Goal: Check status

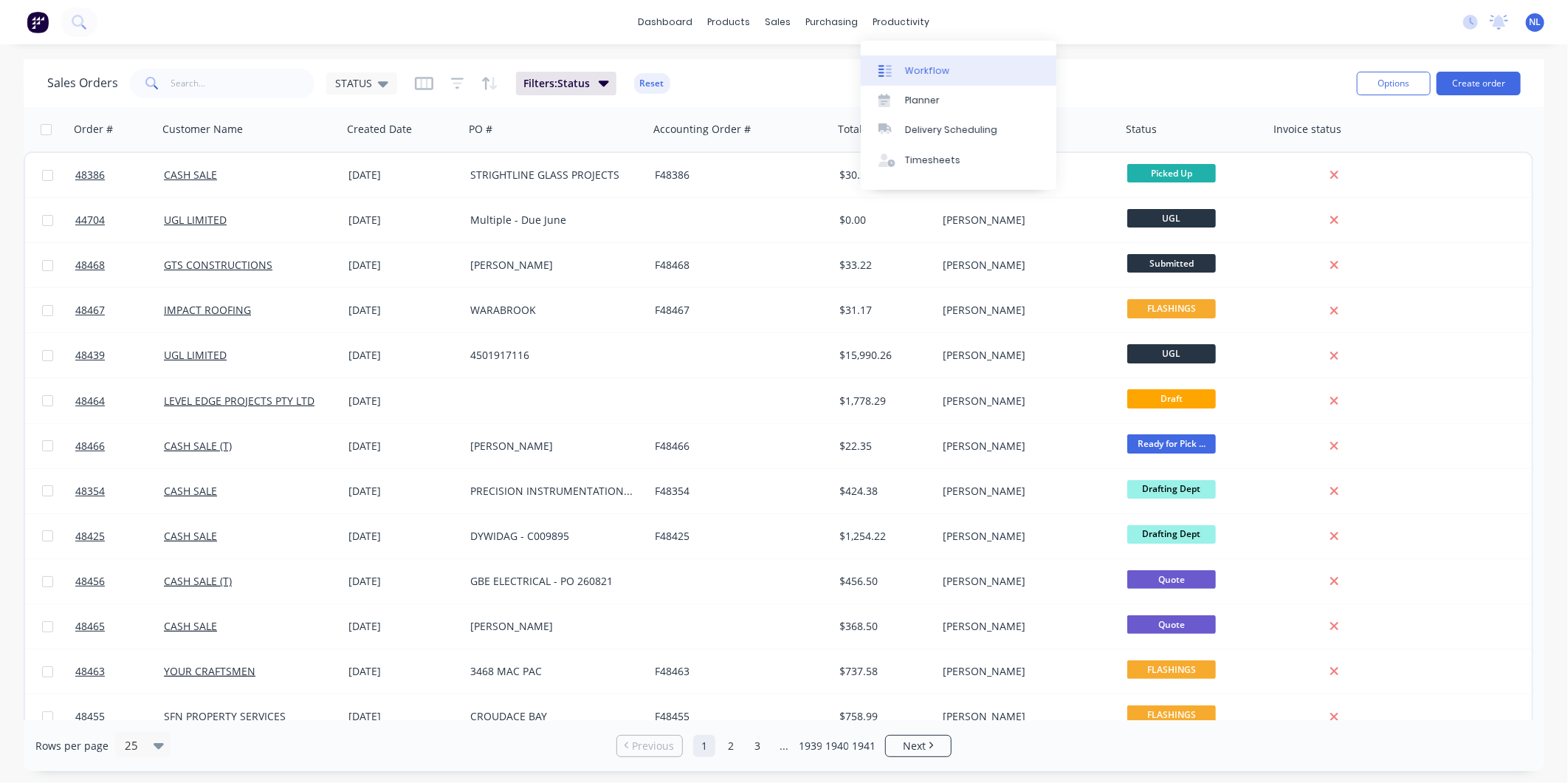
click at [903, 57] on link "Workflow" at bounding box center [958, 69] width 195 height 30
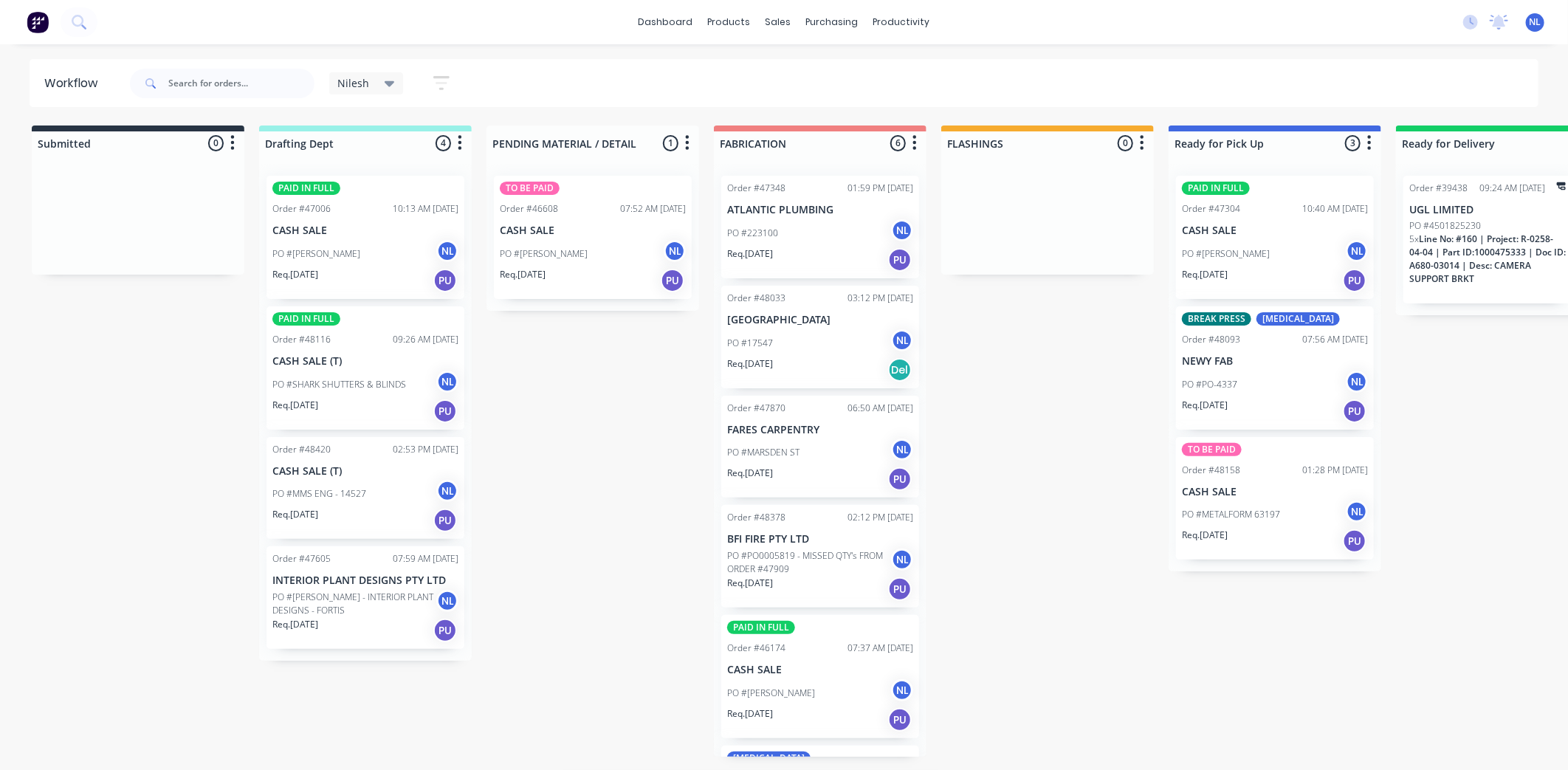
click at [385, 605] on p "PO #CRAIG - INTERIOR PLANT DESIGNS - FORTIS" at bounding box center [354, 603] width 164 height 26
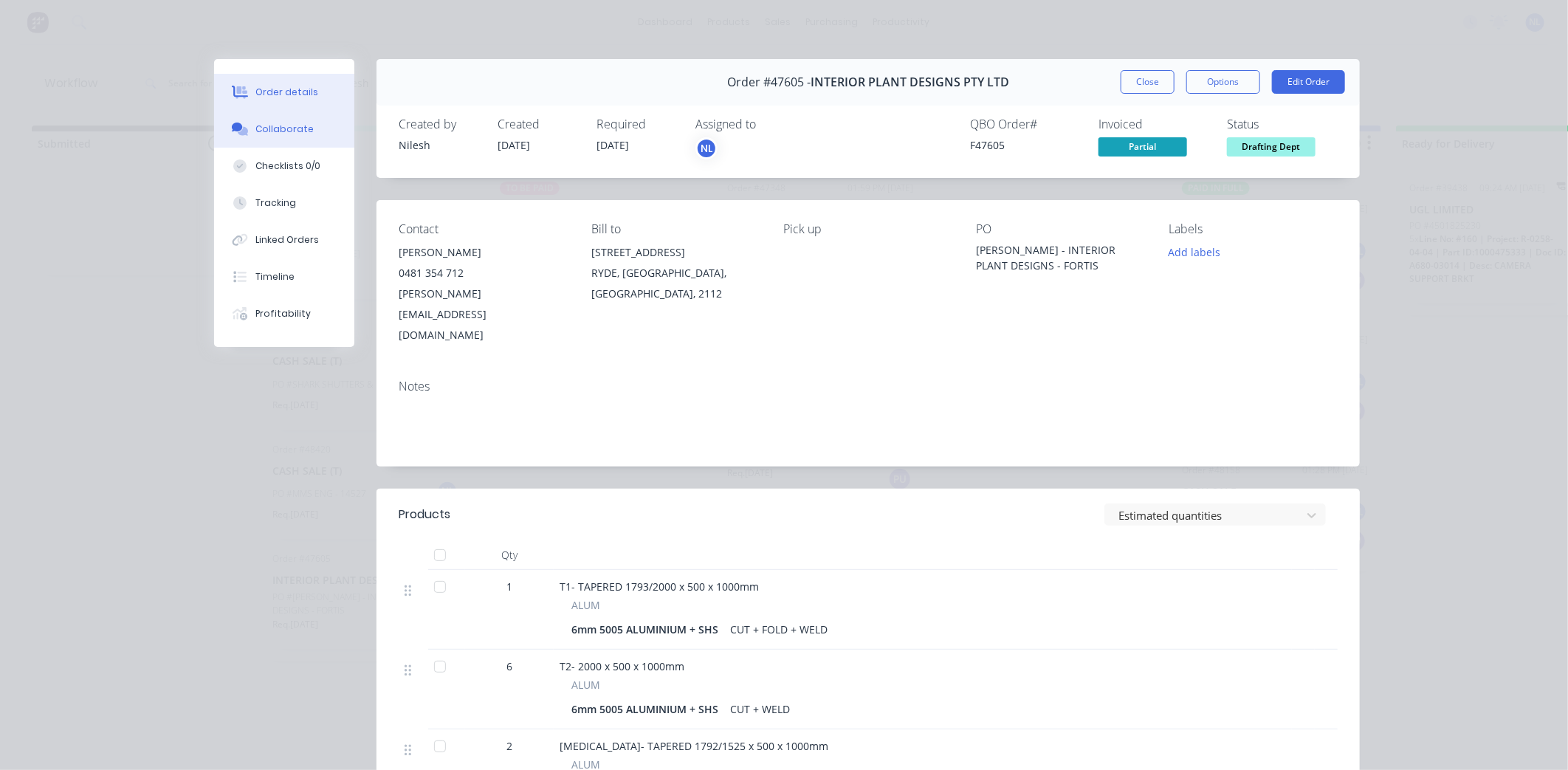
click at [276, 131] on div "Collaborate" at bounding box center [284, 129] width 58 height 14
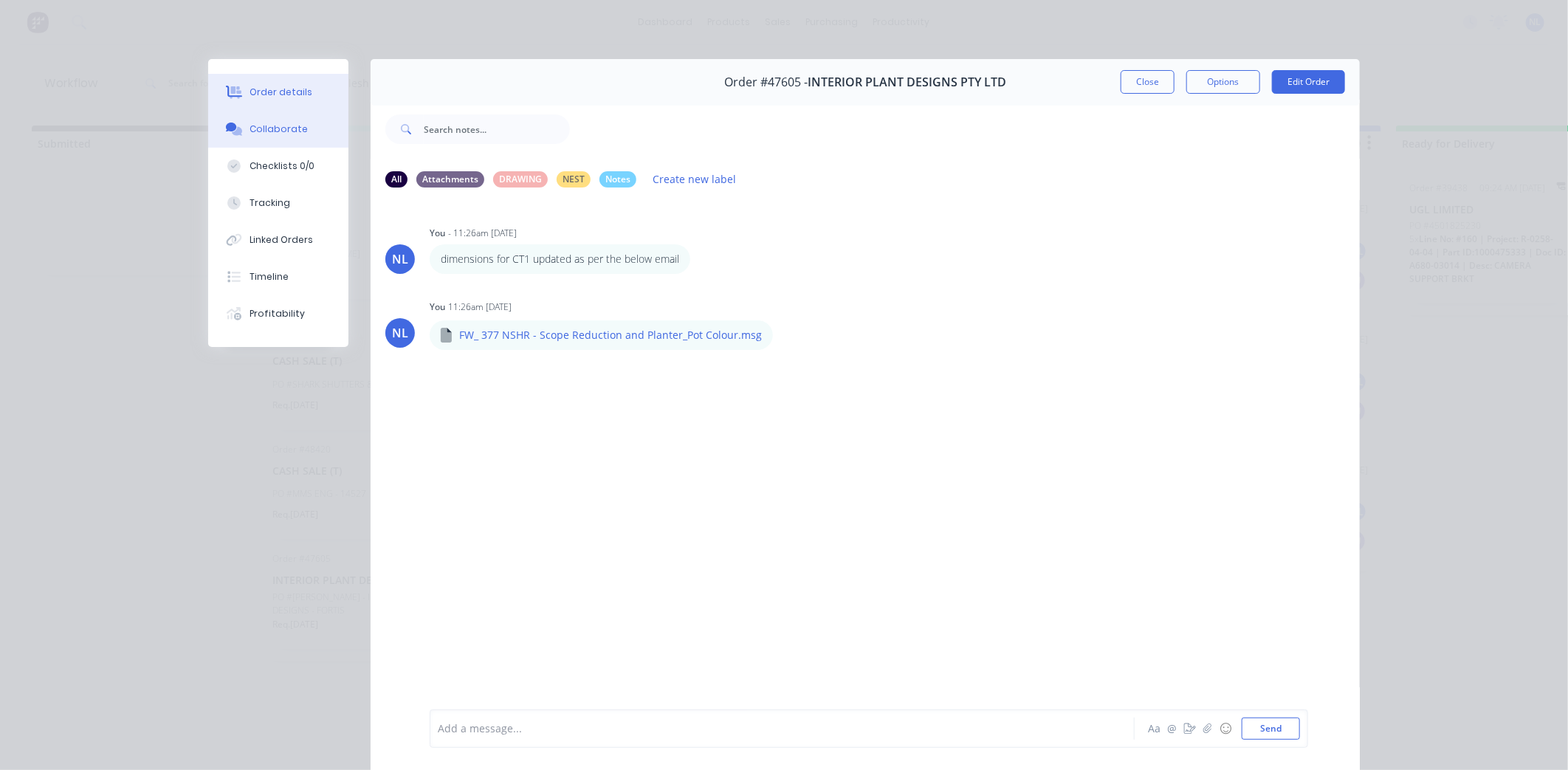
click at [281, 93] on div "Order details" at bounding box center [281, 92] width 63 height 14
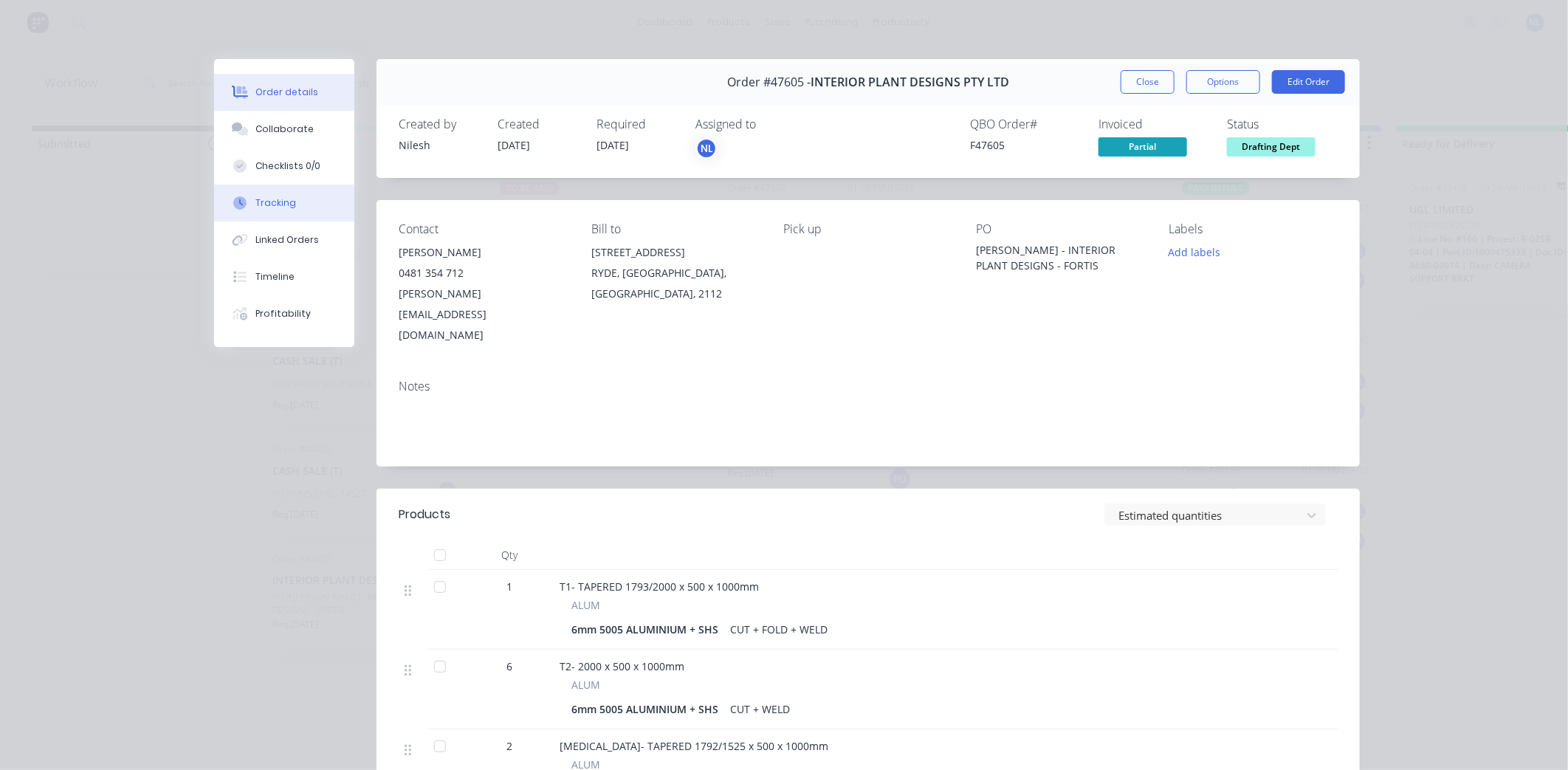
click at [283, 212] on button "Tracking" at bounding box center [284, 203] width 140 height 37
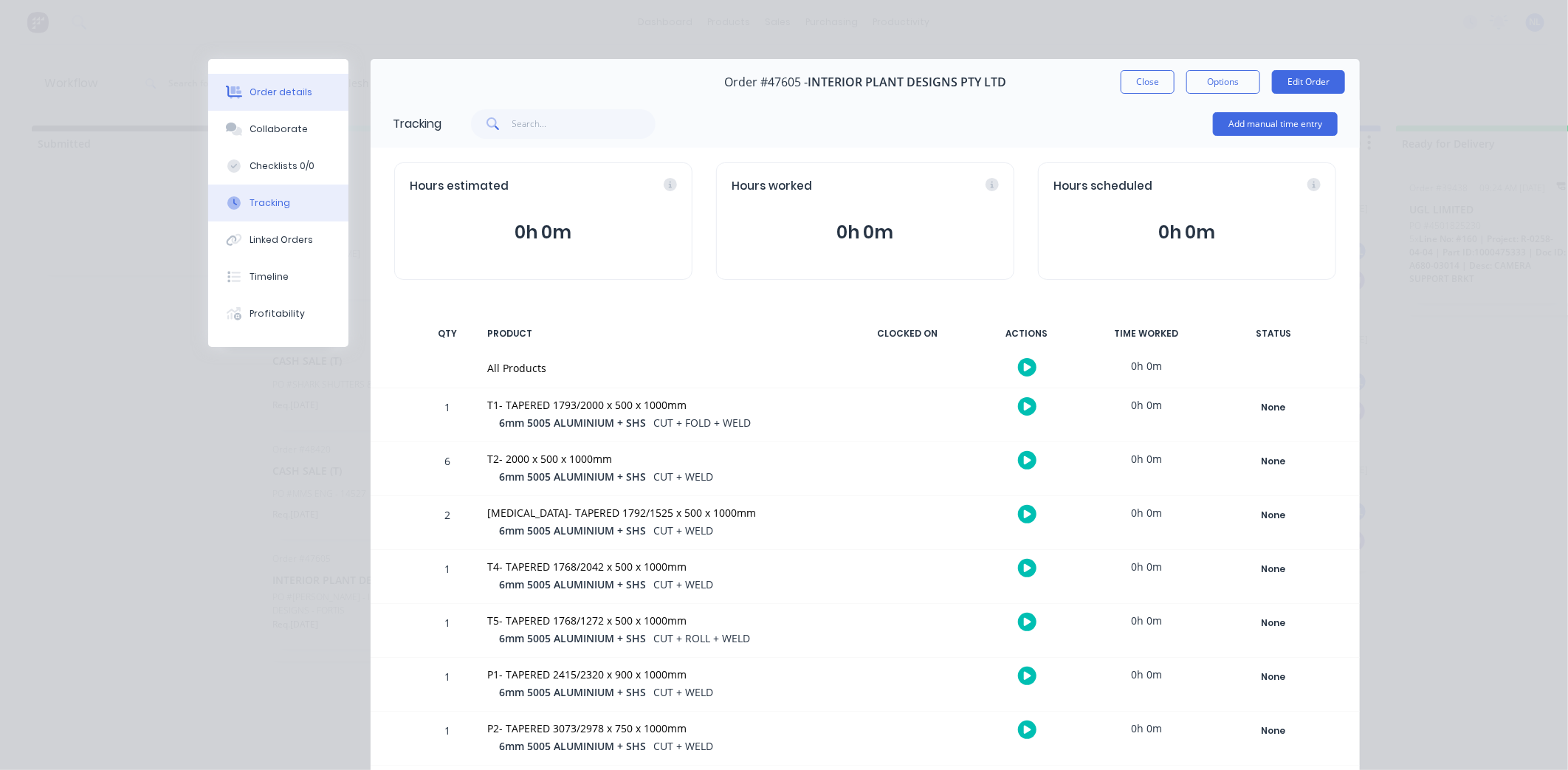
click at [288, 104] on button "Order details" at bounding box center [278, 92] width 140 height 37
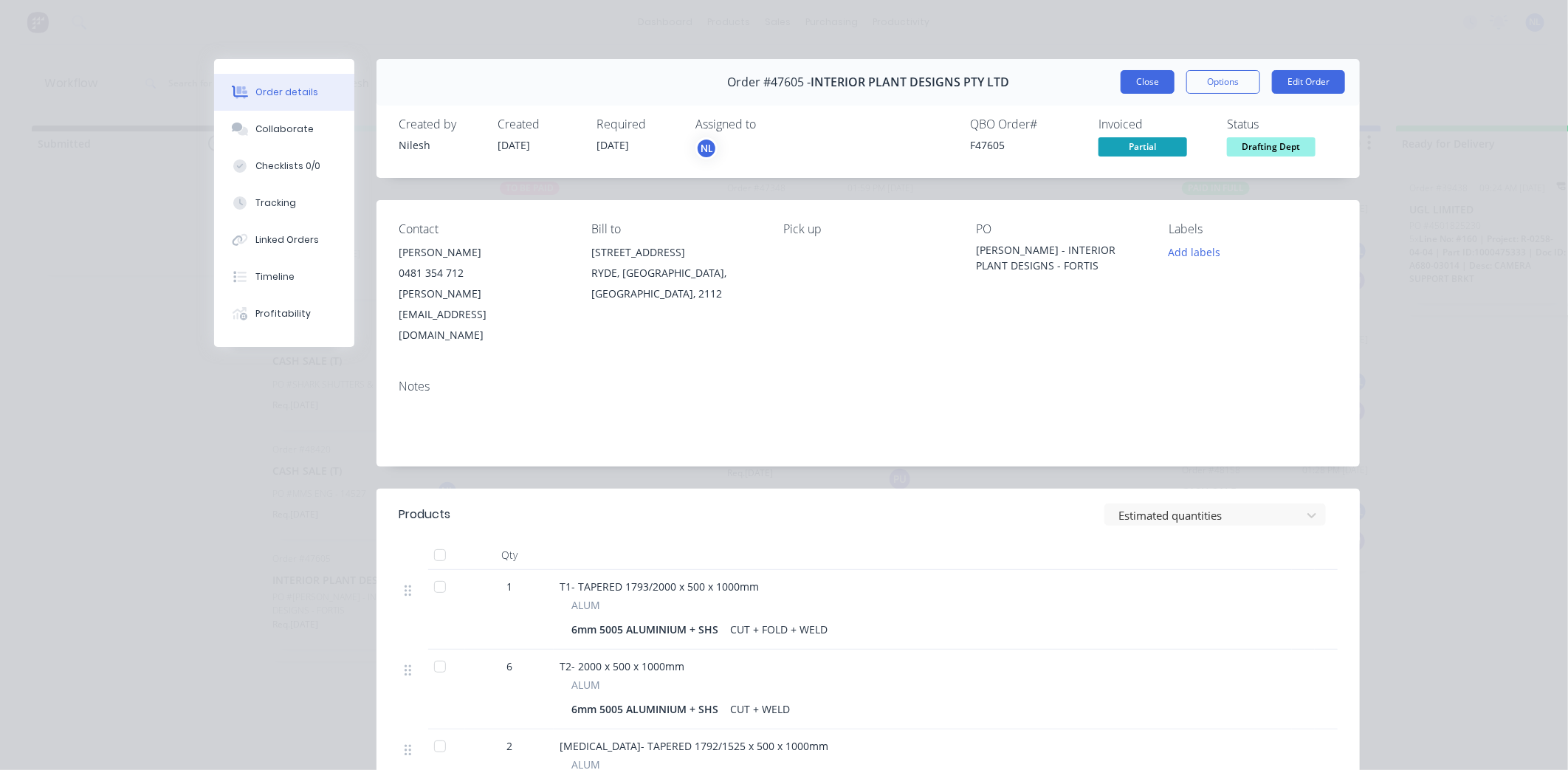
click at [1149, 79] on button "Close" at bounding box center [1148, 82] width 54 height 24
